Goal: Find specific page/section: Find specific page/section

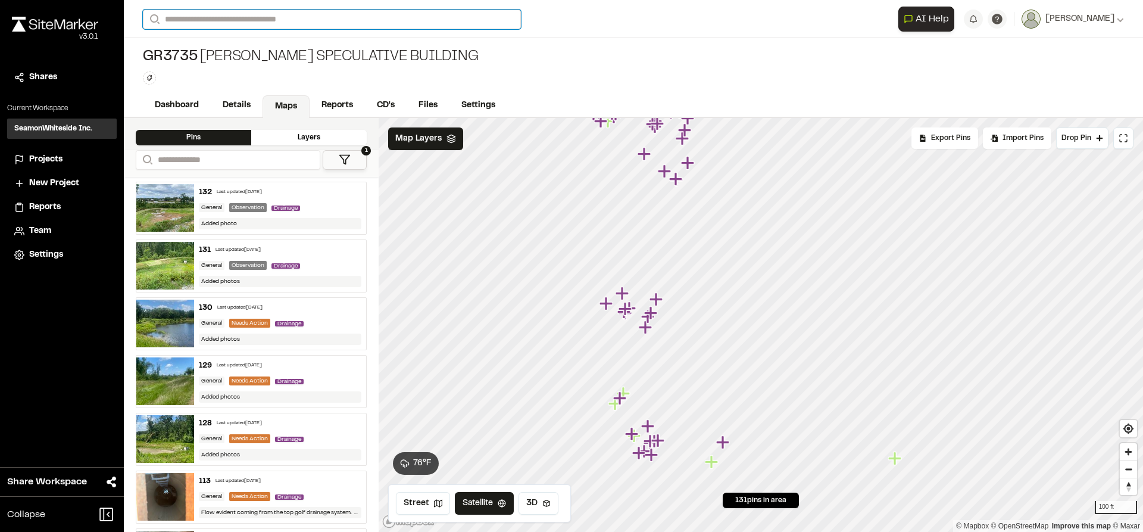
click at [251, 14] on input "Search" at bounding box center [332, 20] width 378 height 20
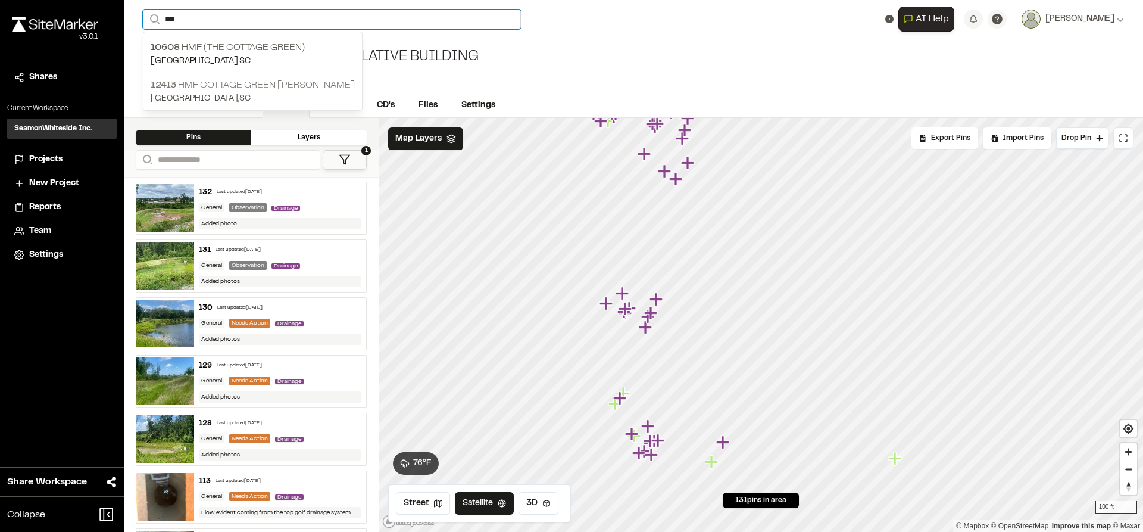
type input "***"
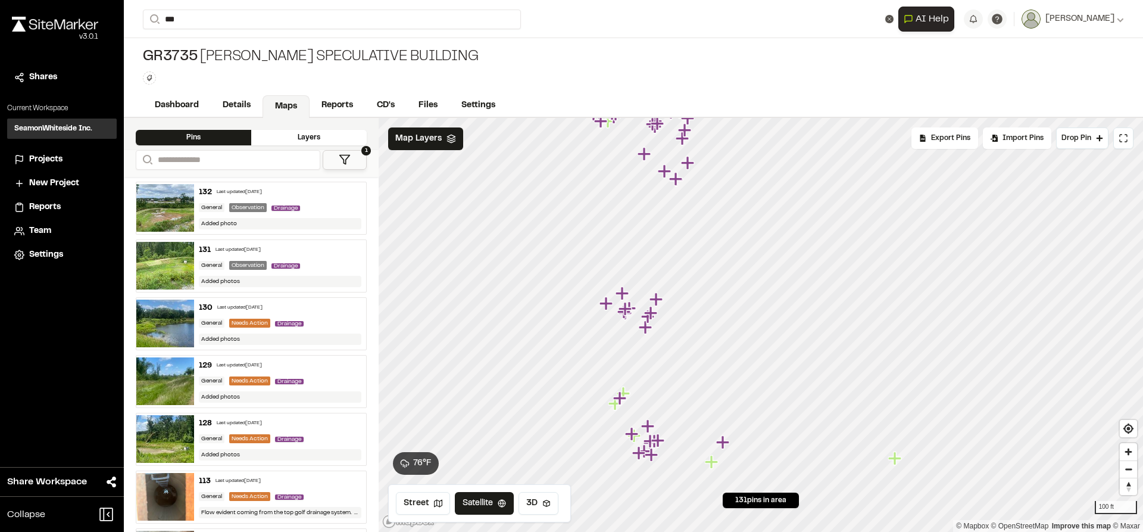
click at [283, 88] on p "12413 HMF Cottage Green [PERSON_NAME]" at bounding box center [253, 85] width 204 height 14
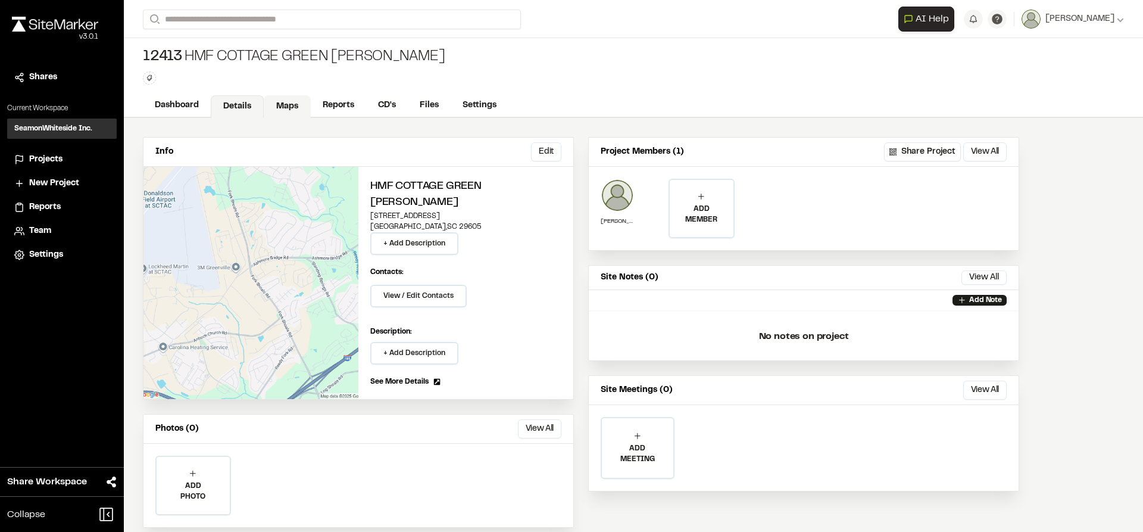
click at [289, 102] on link "Maps" at bounding box center [287, 106] width 47 height 23
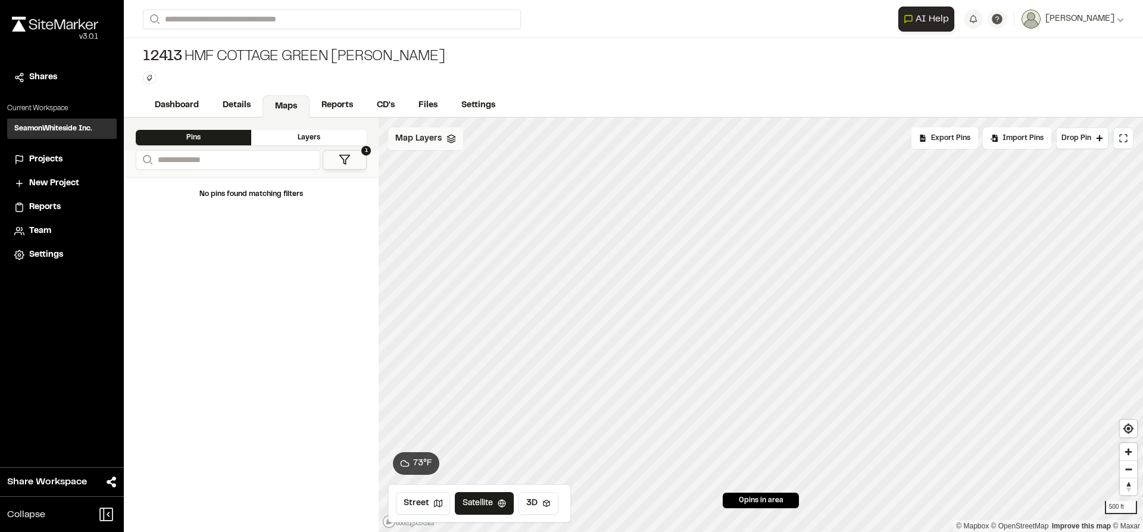
click at [423, 138] on span "Map Layers" at bounding box center [418, 138] width 46 height 13
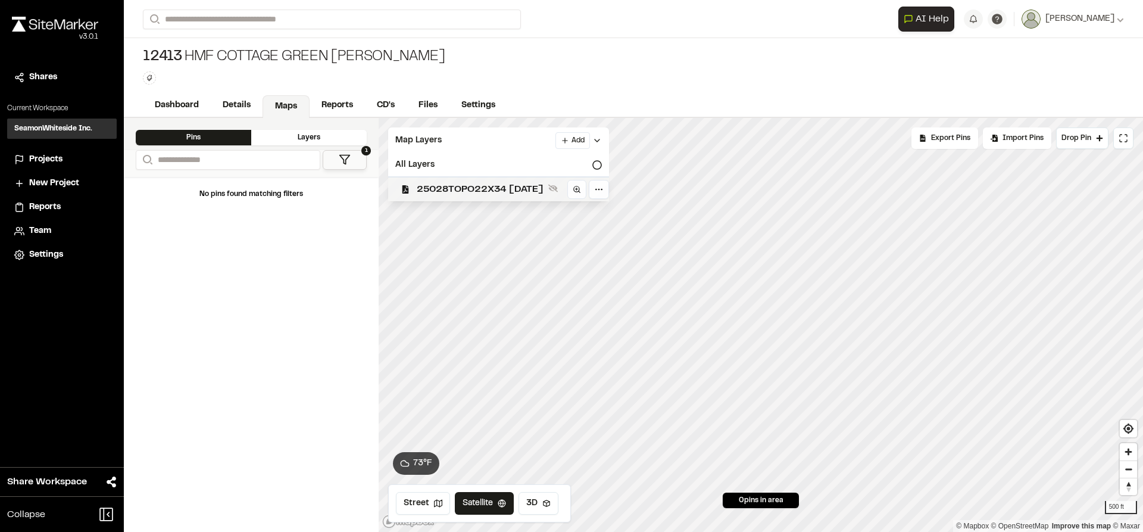
click at [450, 187] on span "25028TOPO22X34 [DATE]" at bounding box center [480, 189] width 127 height 14
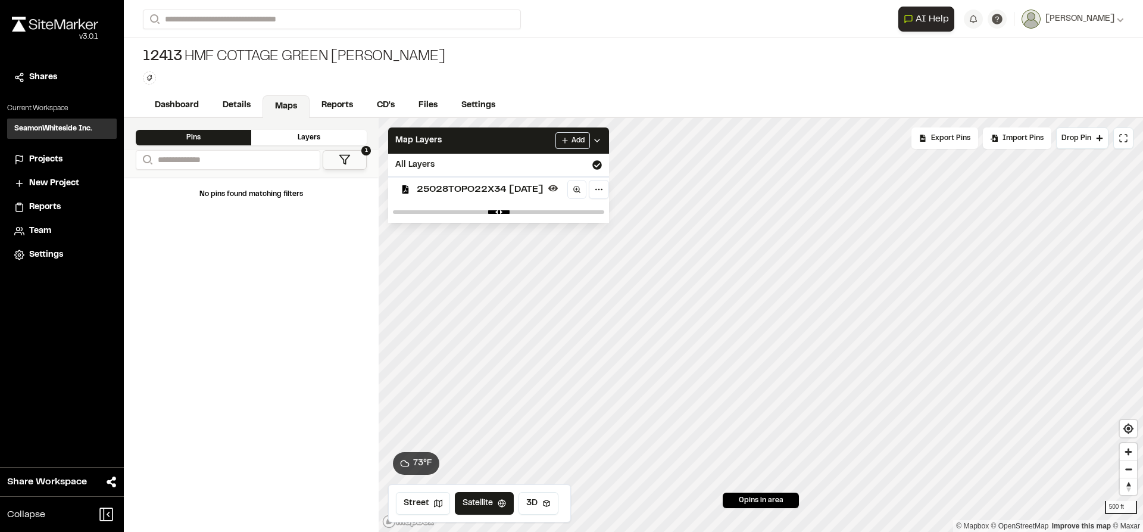
click at [450, 187] on span "25028TOPO22X34 [DATE]" at bounding box center [480, 189] width 127 height 14
